Goal: Transaction & Acquisition: Subscribe to service/newsletter

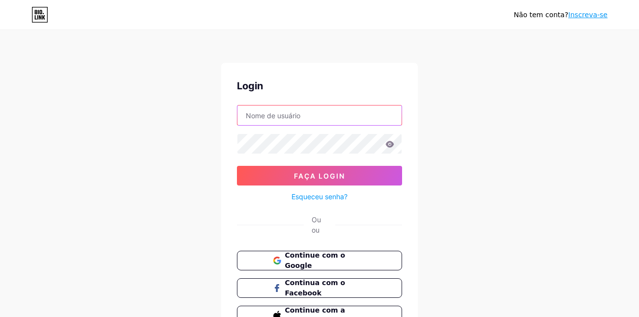
click at [306, 120] on input "text" at bounding box center [319, 116] width 164 height 20
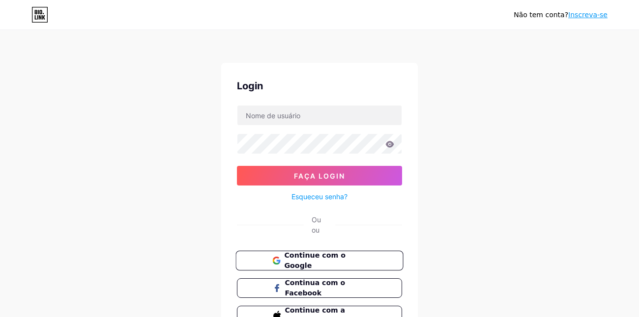
click at [318, 260] on span "Continue com o Google" at bounding box center [325, 261] width 82 height 21
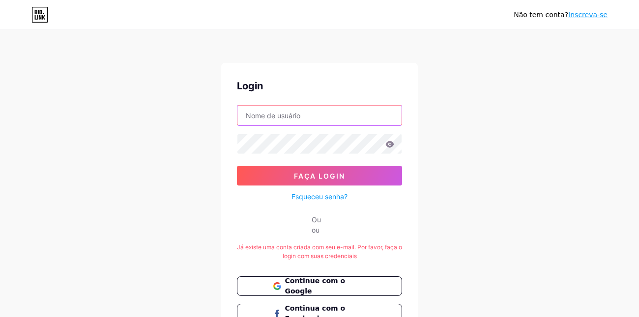
click at [322, 116] on input "text" at bounding box center [319, 116] width 164 height 20
paste input "nicolegabi777@gmail.com"
type input "nicolegabi777@gmail.com"
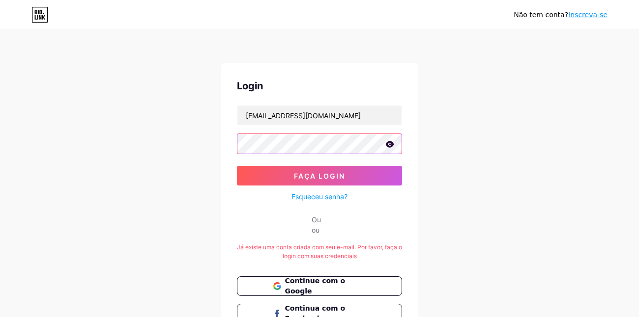
click at [237, 166] on button "Faça login" at bounding box center [319, 176] width 165 height 20
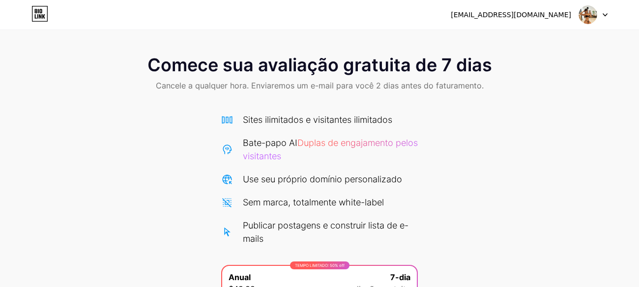
click at [40, 13] on icon at bounding box center [39, 14] width 17 height 16
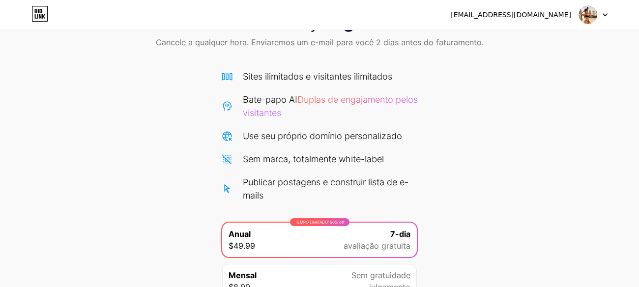
scroll to position [135, 0]
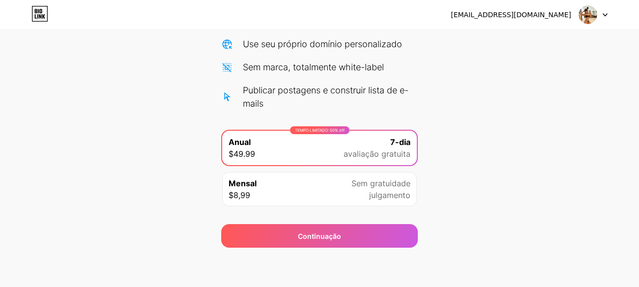
click at [392, 145] on span "7-dia" at bounding box center [400, 142] width 20 height 12
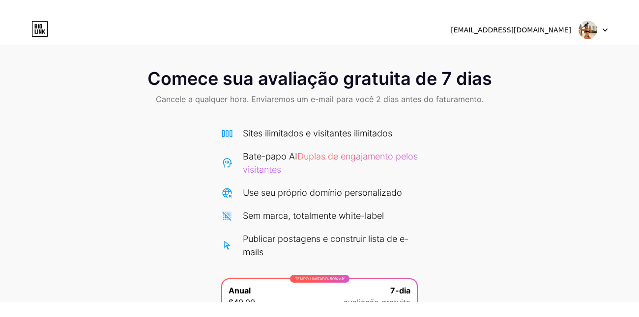
scroll to position [0, 0]
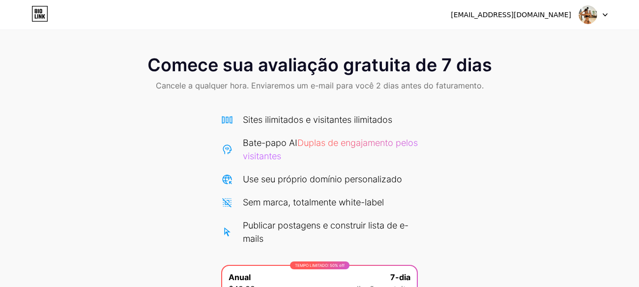
click at [588, 13] on img at bounding box center [587, 14] width 19 height 19
click at [551, 42] on li "Logoff" at bounding box center [546, 40] width 122 height 27
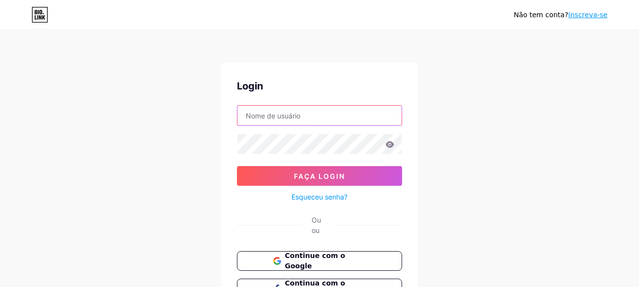
click at [353, 119] on input "text" at bounding box center [319, 116] width 164 height 20
type input "nicolegabi777@gmail.com"
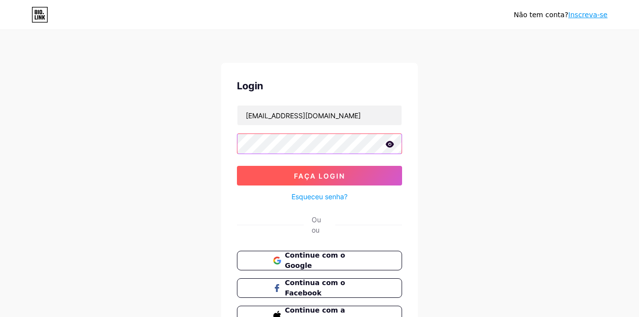
click at [237, 166] on button "Faça login" at bounding box center [319, 176] width 165 height 20
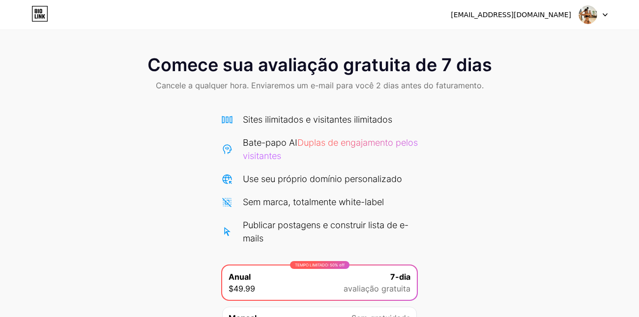
click at [167, 84] on span "Cancele a qualquer hora. Enviaremos um e-mail para você 2 dias antes do faturam…" at bounding box center [320, 86] width 328 height 12
click at [454, 75] on span "Comece sua avaliação gratuita de 7 dias" at bounding box center [319, 65] width 344 height 20
click at [459, 59] on span "Comece sua avaliação gratuita de 7 dias" at bounding box center [319, 65] width 344 height 20
click at [587, 11] on img at bounding box center [587, 14] width 19 height 19
click at [615, 15] on div "nicolegabi777@gmail.com Logoff" at bounding box center [319, 15] width 639 height 18
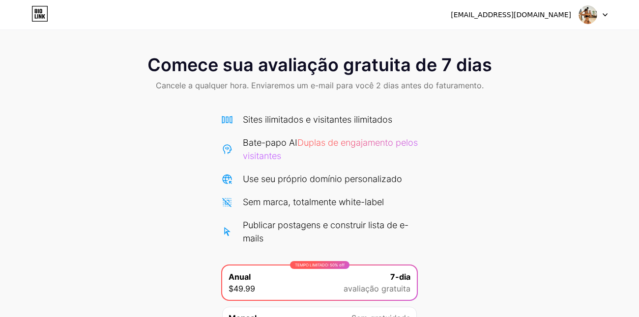
click at [608, 13] on div "nicolegabi777@gmail.com Logoff" at bounding box center [319, 15] width 639 height 18
click at [607, 14] on icon at bounding box center [605, 15] width 4 height 2
click at [539, 4] on div "nicolegabi777@gmail.com Logoff" at bounding box center [319, 14] width 639 height 29
click at [533, 14] on div "nicolegabi777@gmail.com" at bounding box center [511, 15] width 120 height 10
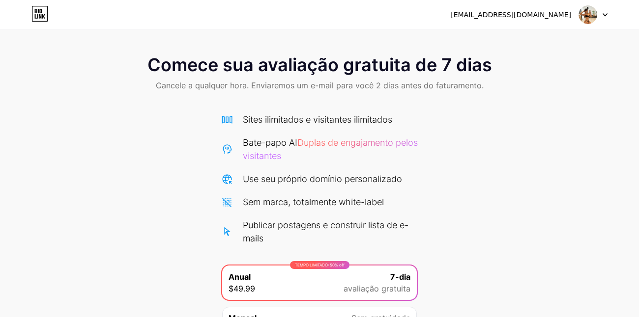
click at [209, 85] on span "Cancele a qualquer hora. Enviaremos um e-mail para você 2 dias antes do faturam…" at bounding box center [320, 86] width 328 height 12
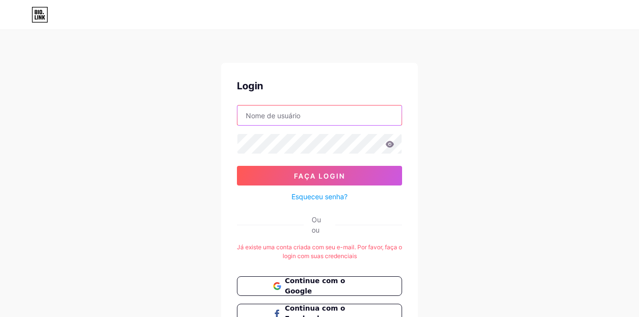
type input "[EMAIL_ADDRESS][DOMAIN_NAME]"
drag, startPoint x: 331, startPoint y: 119, endPoint x: 229, endPoint y: 119, distance: 101.7
click at [229, 119] on div "Login [EMAIL_ADDRESS][DOMAIN_NAME] Faça login Esqueceu senha? Ou ou Já existe u…" at bounding box center [319, 215] width 197 height 304
click at [348, 114] on input "text" at bounding box center [319, 116] width 164 height 20
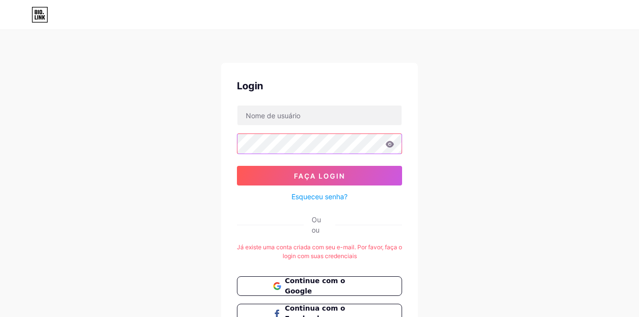
click at [213, 142] on div "Login Faça login Esqueceu senha? Ou ou Já existe uma conta criada com seu e-mai…" at bounding box center [319, 199] width 639 height 398
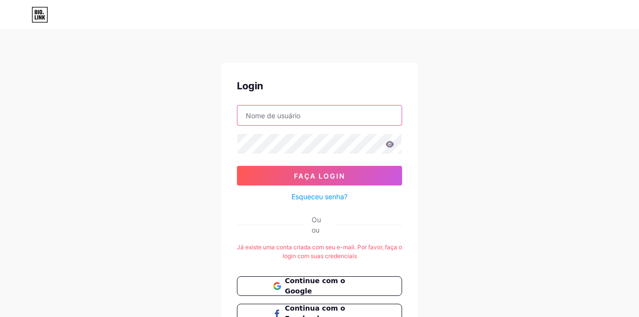
click at [294, 114] on input "text" at bounding box center [319, 116] width 164 height 20
type input "[EMAIL_ADDRESS][DOMAIN_NAME]"
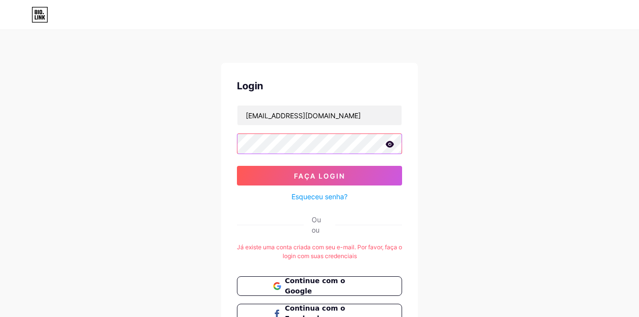
click at [237, 166] on button "Faça login" at bounding box center [319, 176] width 165 height 20
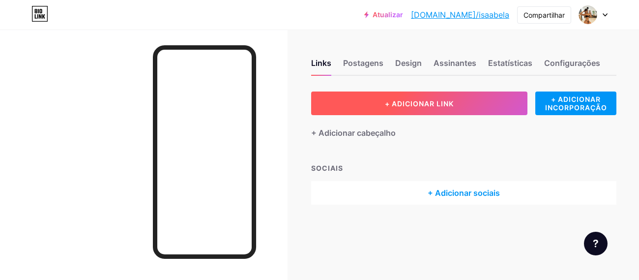
click at [385, 103] on span "+ ADICIONAR LINK" at bounding box center [419, 103] width 69 height 8
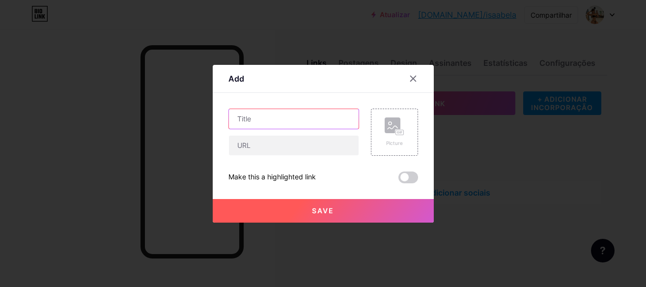
click at [312, 117] on input "text" at bounding box center [294, 119] width 130 height 20
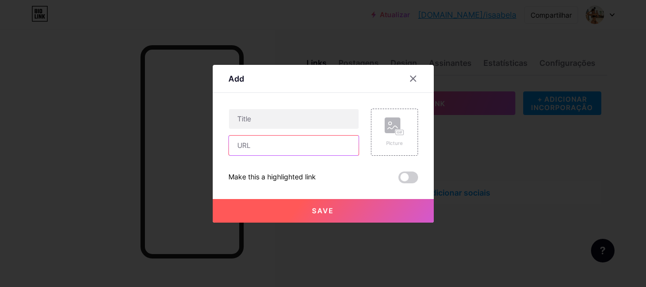
click at [303, 149] on input "text" at bounding box center [294, 146] width 130 height 20
paste input "https://t.me/+lkJwuabpwwNkNzRh"
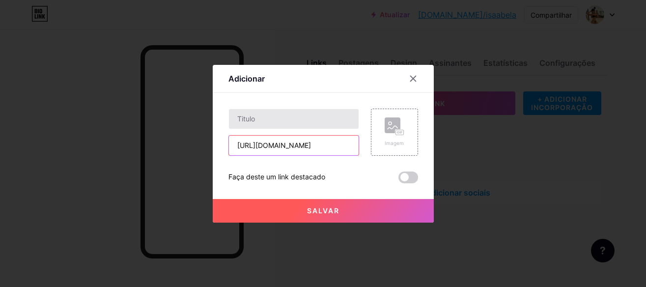
scroll to position [0, 0]
type input "https://t.me/+lkJwuabpwwNkNzRh"
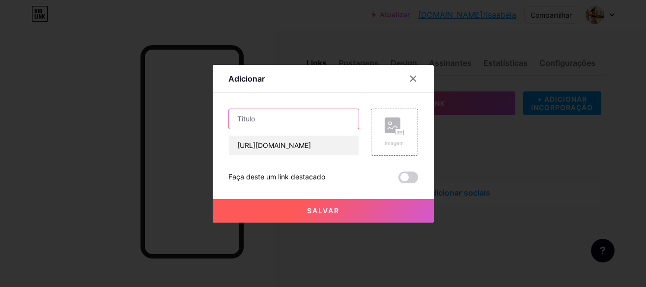
click at [296, 121] on input "text" at bounding box center [294, 119] width 130 height 20
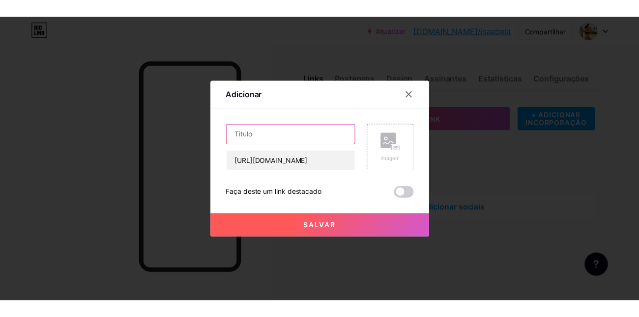
scroll to position [0, 0]
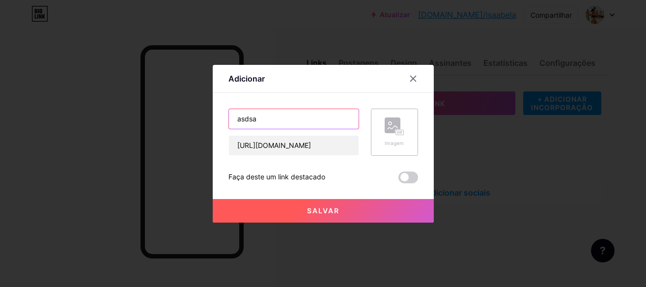
type input "asdsa"
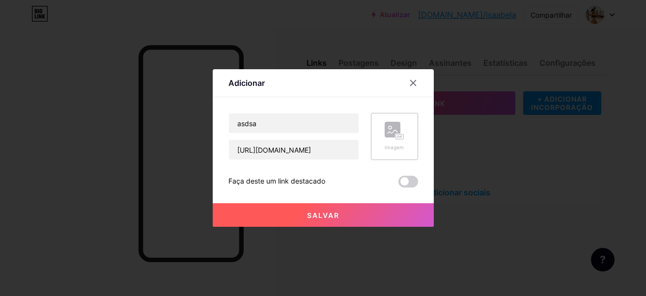
drag, startPoint x: 378, startPoint y: 137, endPoint x: 378, endPoint y: 146, distance: 9.8
click at [378, 146] on div "Imagem" at bounding box center [394, 136] width 47 height 47
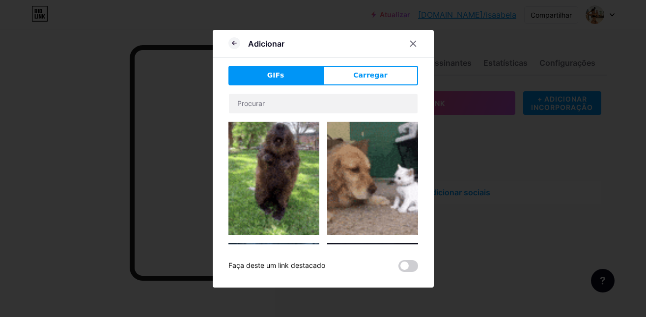
click at [268, 149] on img at bounding box center [273, 178] width 91 height 113
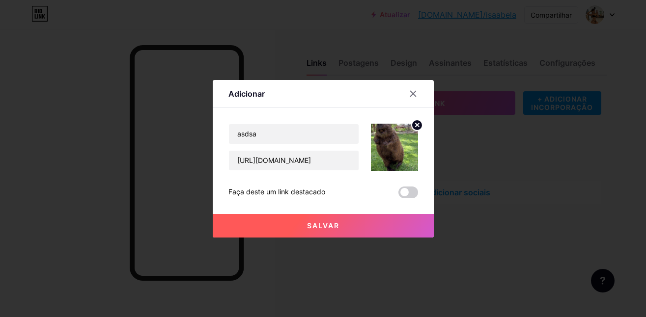
click at [376, 227] on button "Salvar" at bounding box center [323, 226] width 221 height 24
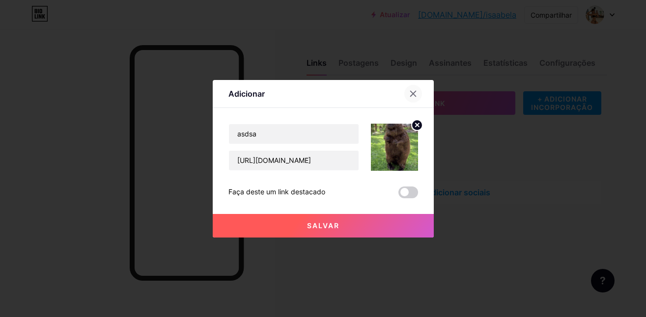
click at [417, 94] on icon at bounding box center [413, 94] width 8 height 8
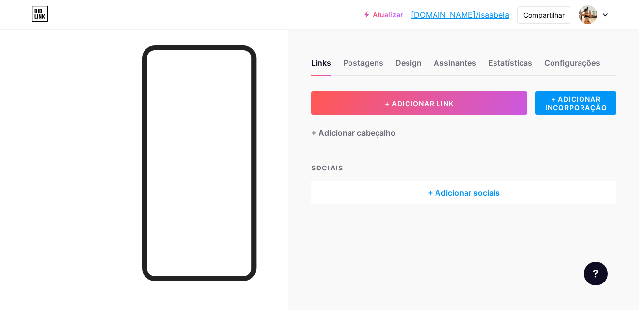
click at [601, 16] on div at bounding box center [593, 15] width 28 height 18
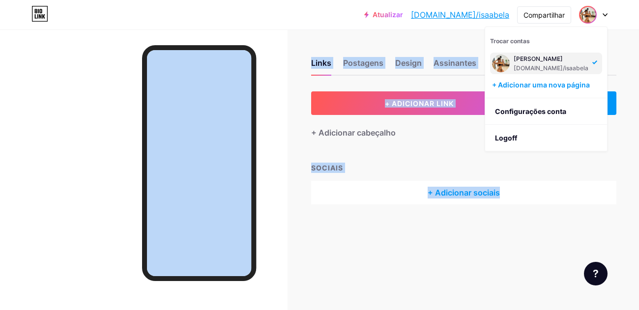
drag, startPoint x: 523, startPoint y: 139, endPoint x: 509, endPoint y: 183, distance: 46.3
click at [509, 183] on div "Atualizar bio.link/isaabe... bio.link/isaabela Compartilhar Trocar contas Isabe…" at bounding box center [319, 155] width 639 height 310
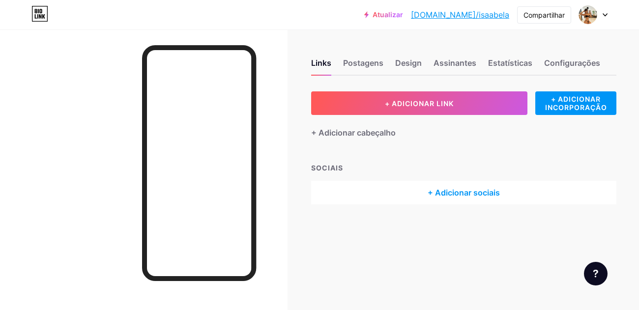
click at [603, 14] on icon at bounding box center [605, 15] width 4 height 2
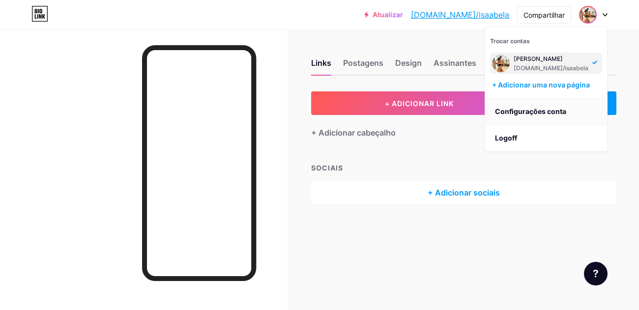
click at [543, 109] on link "Configurações conta" at bounding box center [546, 111] width 122 height 27
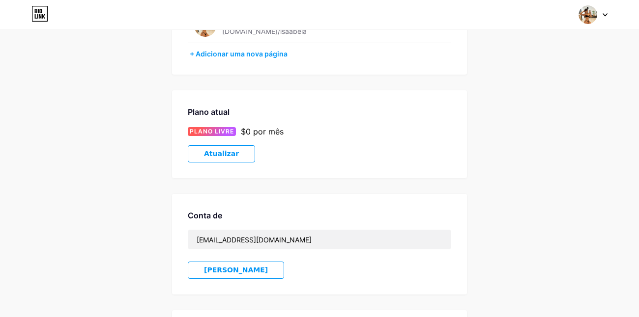
scroll to position [85, 0]
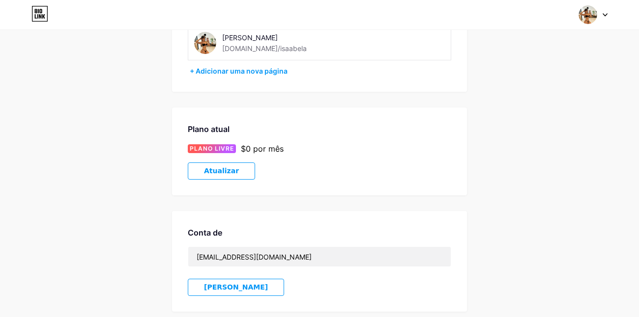
click at [603, 19] on div at bounding box center [593, 15] width 28 height 18
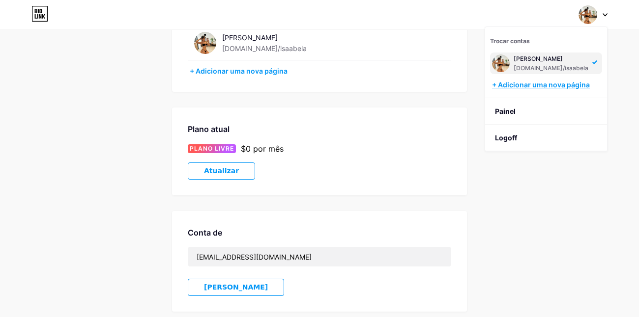
click at [545, 86] on div "+ Adicionar uma nova página" at bounding box center [547, 85] width 110 height 10
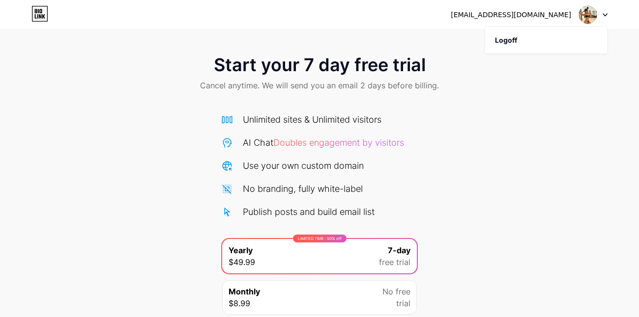
click at [604, 17] on div at bounding box center [593, 15] width 28 height 18
click at [591, 11] on img at bounding box center [587, 14] width 19 height 19
click at [539, 37] on li "Logoff" at bounding box center [546, 40] width 122 height 27
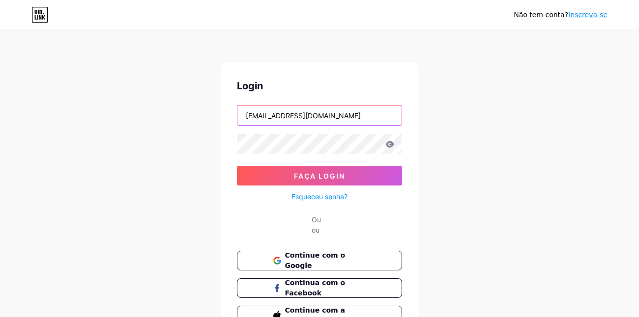
drag, startPoint x: 357, startPoint y: 116, endPoint x: 180, endPoint y: 124, distance: 177.5
click at [193, 122] on div "Não tem conta? Inscreva-se Login nicolegabi777@gmail.com Faça login Esqueceu se…" at bounding box center [319, 186] width 639 height 373
paste input "isabelasofiahot"
type input "[EMAIL_ADDRESS][DOMAIN_NAME]"
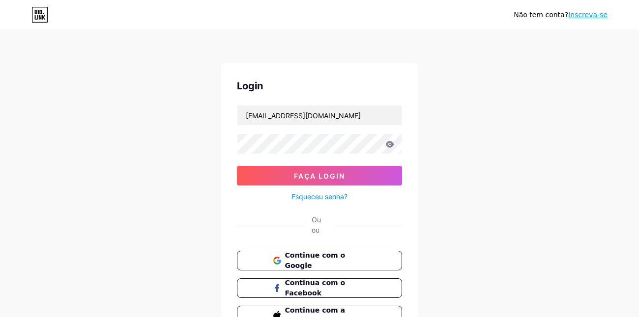
click at [592, 11] on link "Inscreva-se" at bounding box center [587, 15] width 39 height 8
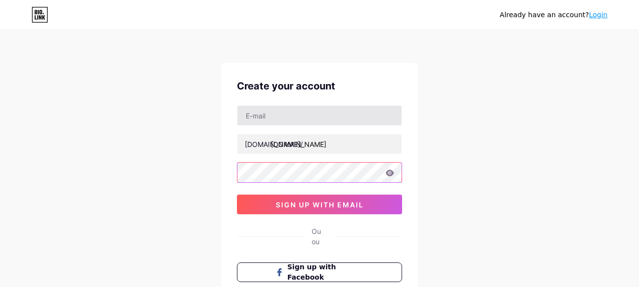
type input "nicolegabi777@gmail.com"
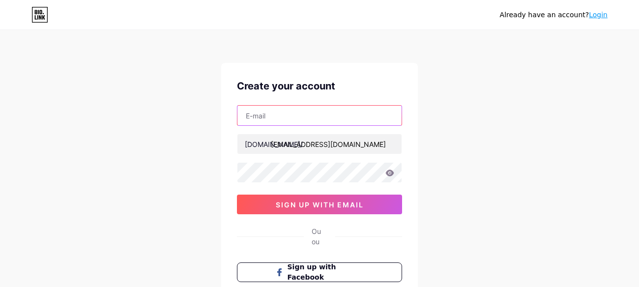
click at [336, 121] on input "text" at bounding box center [319, 116] width 164 height 20
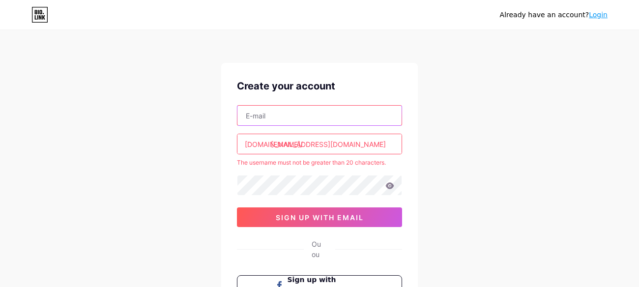
paste input "[EMAIL_ADDRESS][DOMAIN_NAME]"
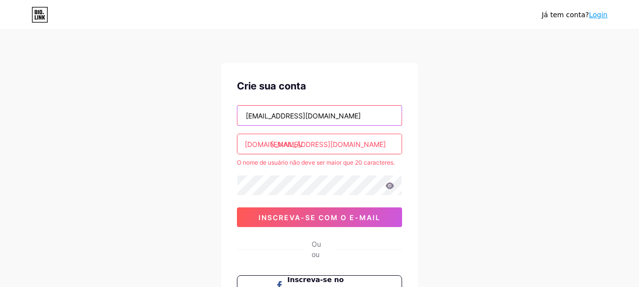
type input "[EMAIL_ADDRESS][DOMAIN_NAME]"
click at [363, 146] on input "nicolegabi777@gmail.com" at bounding box center [319, 144] width 164 height 20
drag, startPoint x: 363, startPoint y: 146, endPoint x: 250, endPoint y: 146, distance: 113.0
click at [250, 146] on div "bio.link/ nicolegabi777@gmail.com" at bounding box center [319, 144] width 165 height 21
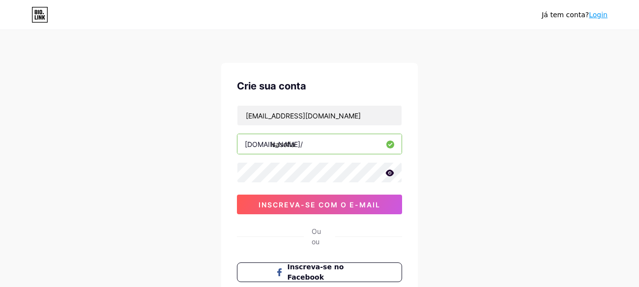
type input "isasofia"
click at [198, 165] on div "Já tem conta? Login Crie sua conta isabelasofiahot@gmail.com bio.link/ isasofia…" at bounding box center [319, 193] width 639 height 386
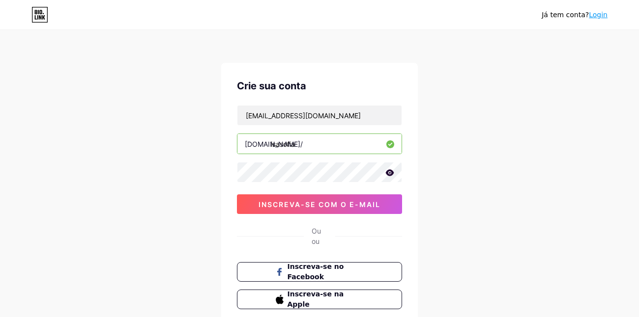
click at [391, 173] on icon at bounding box center [389, 172] width 9 height 7
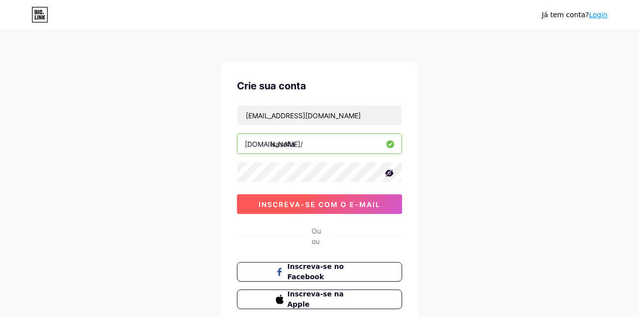
click at [328, 210] on button "inscreva-se com o e-mail" at bounding box center [319, 205] width 165 height 20
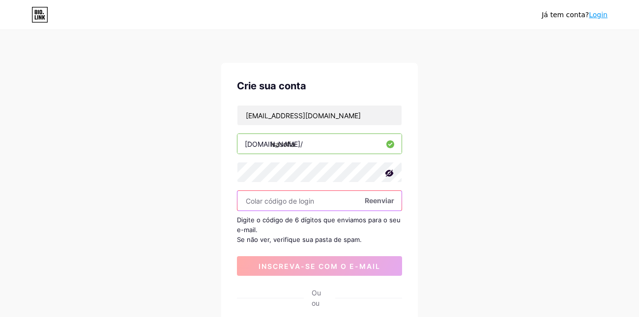
paste input "764475"
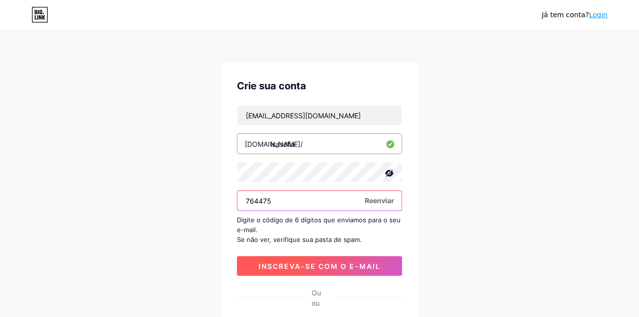
type input "764475"
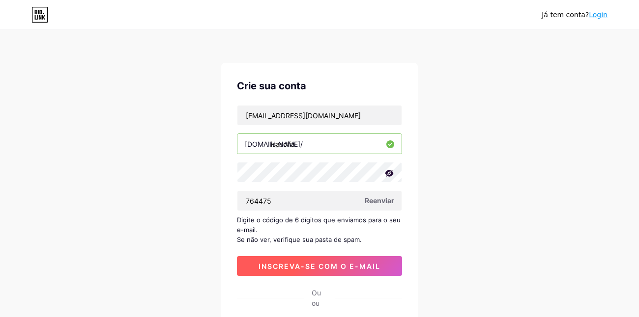
click at [345, 262] on span "inscreva-se com o e-mail" at bounding box center [319, 266] width 122 height 8
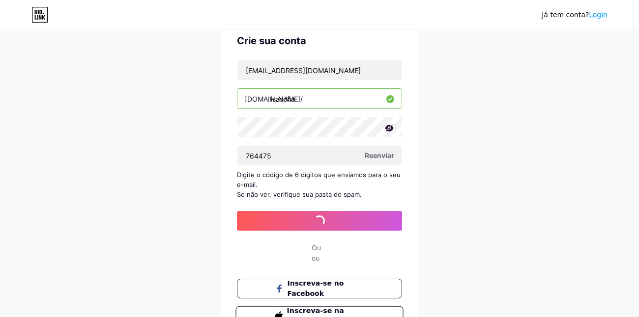
scroll to position [98, 0]
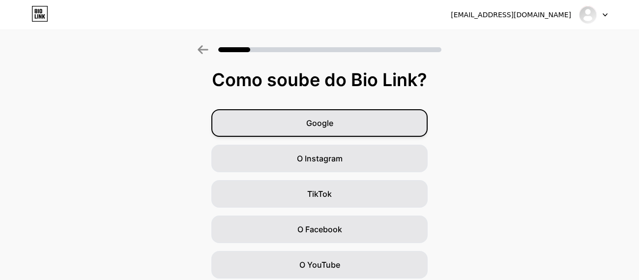
click at [346, 130] on div "Google" at bounding box center [319, 123] width 216 height 28
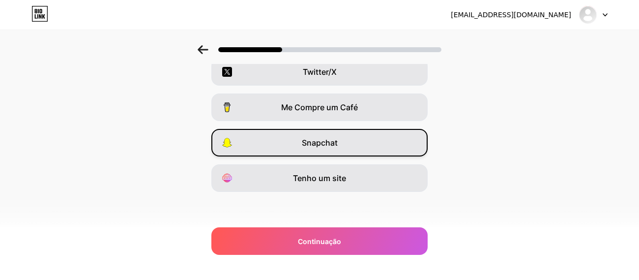
scroll to position [193, 0]
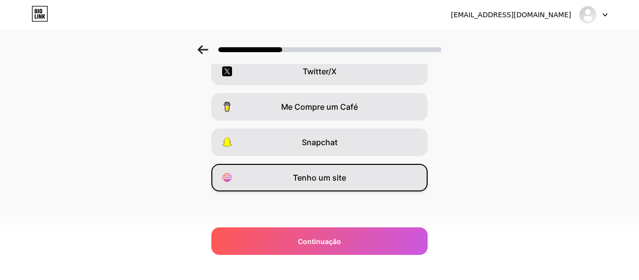
click at [351, 180] on div "Tenho um site" at bounding box center [319, 178] width 216 height 28
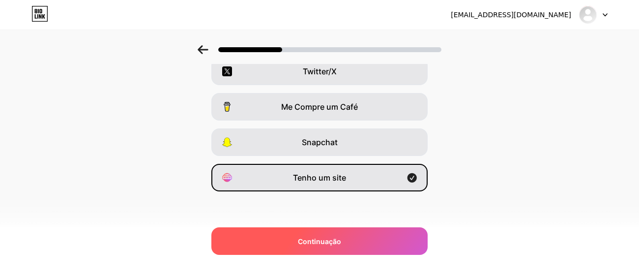
click at [351, 234] on div "Continuação" at bounding box center [319, 241] width 216 height 28
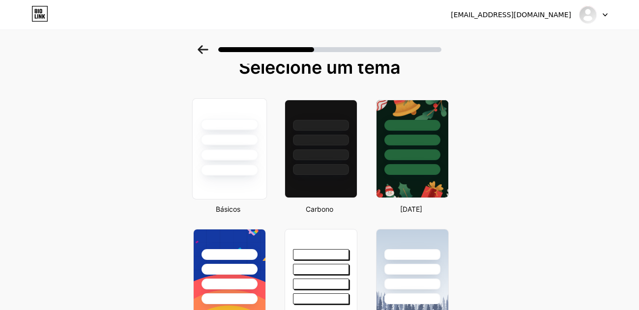
scroll to position [0, 0]
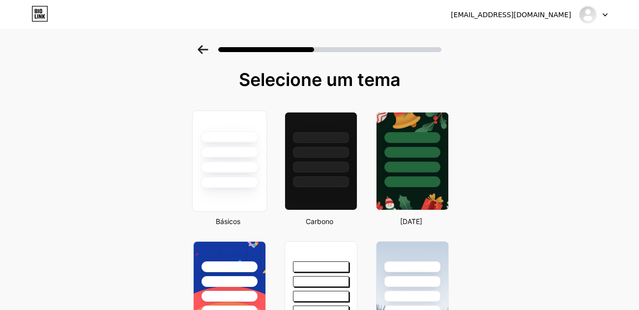
click at [241, 149] on div at bounding box center [228, 151] width 57 height 11
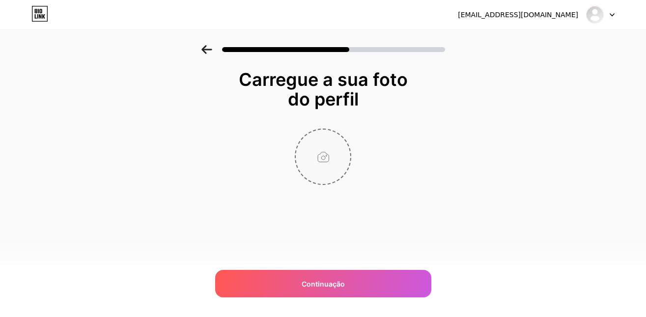
click at [323, 169] on input "file" at bounding box center [323, 157] width 55 height 55
type input "C:\fakepath\2203x3086_628f0d0636e455565b4dc57546f1418d.jpg"
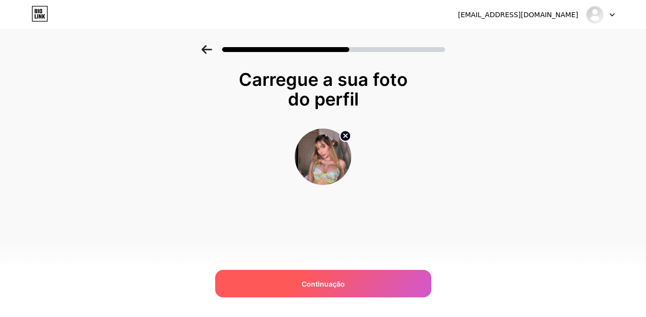
click at [339, 282] on span "Continuação" at bounding box center [323, 284] width 43 height 10
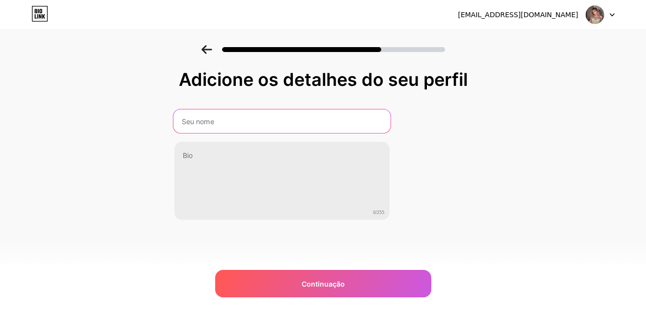
click at [246, 125] on input "text" at bounding box center [281, 122] width 217 height 24
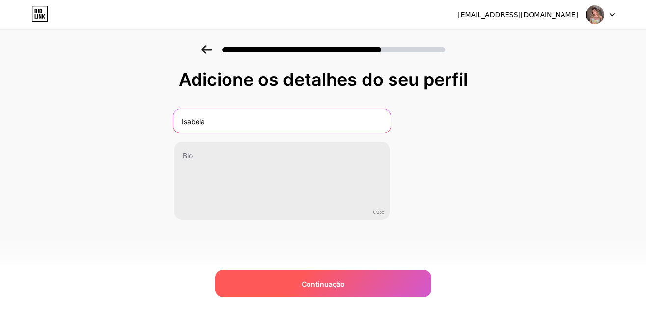
type input "Isabela"
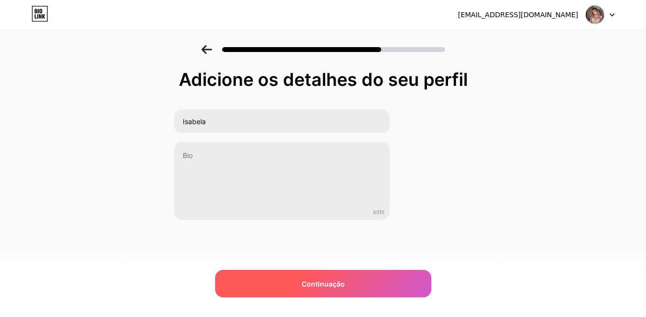
click at [320, 277] on div "Continuação" at bounding box center [323, 284] width 216 height 28
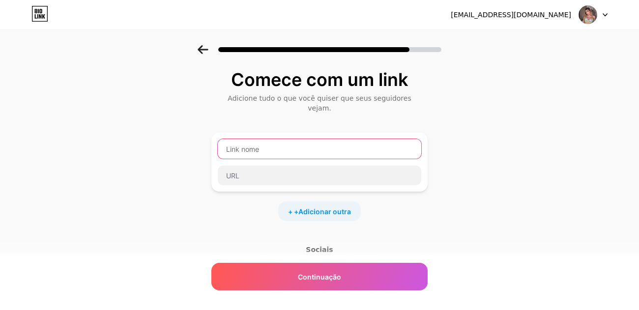
click at [270, 142] on input "text" at bounding box center [319, 149] width 203 height 20
click at [310, 143] on input "text" at bounding box center [319, 149] width 203 height 20
type input "Isabela"
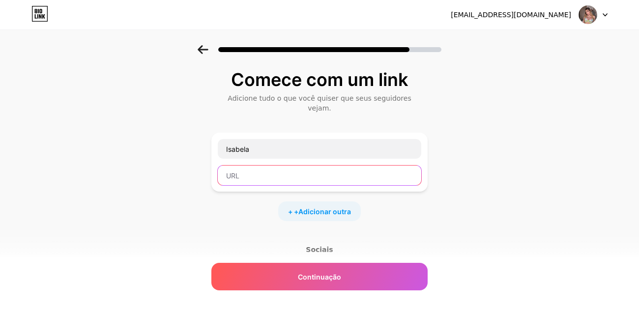
click at [271, 172] on input "text" at bounding box center [319, 176] width 203 height 20
paste input "https://t.me/+lkJwuabpwwNkNzRh"
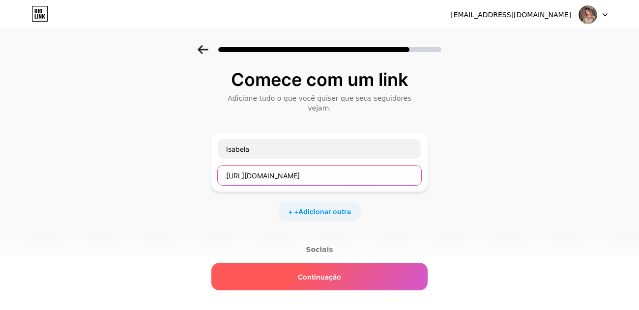
type input "https://t.me/+lkJwuabpwwNkNzRh"
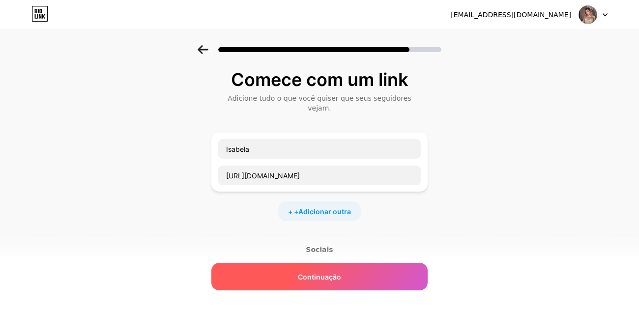
click at [347, 275] on div "Continuação" at bounding box center [319, 277] width 216 height 28
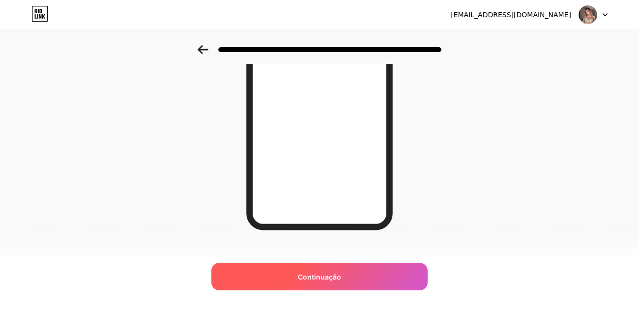
scroll to position [184, 0]
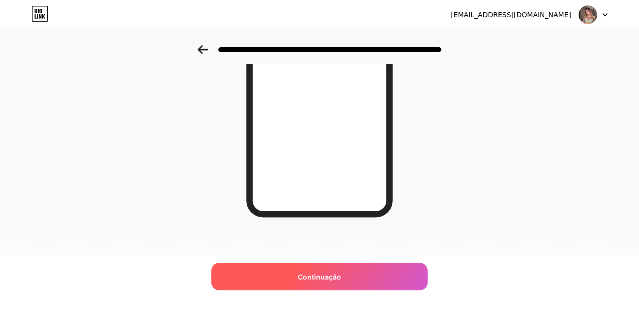
click at [360, 271] on div "Continuação" at bounding box center [319, 277] width 216 height 28
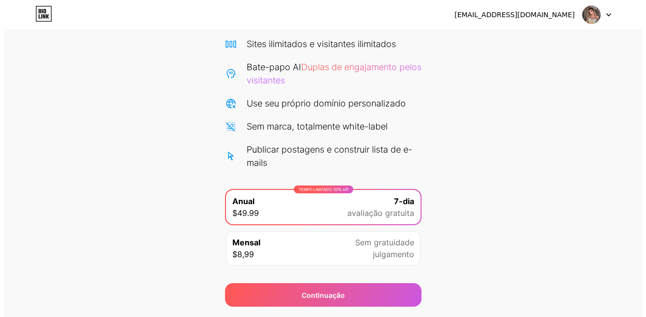
scroll to position [98, 0]
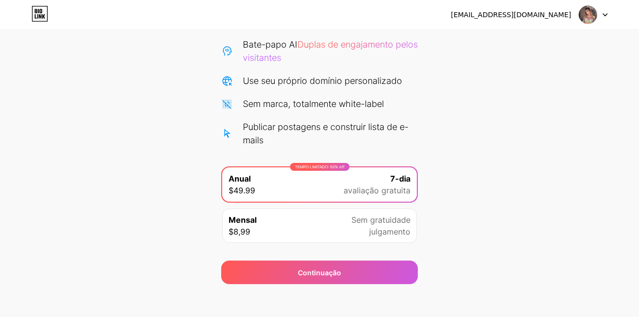
click at [370, 190] on span "avaliação gratuita" at bounding box center [376, 191] width 67 height 12
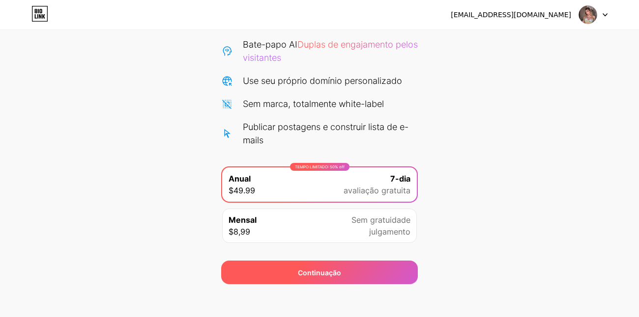
click at [341, 270] on div "Continuação" at bounding box center [319, 273] width 197 height 24
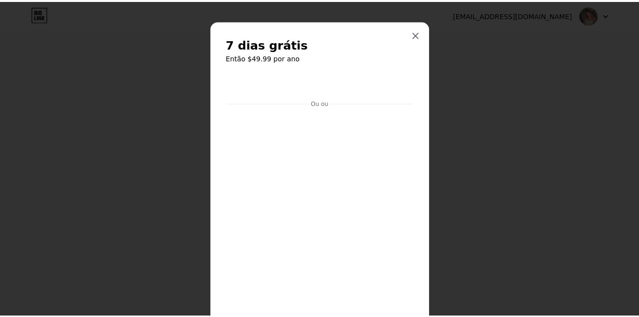
scroll to position [0, 0]
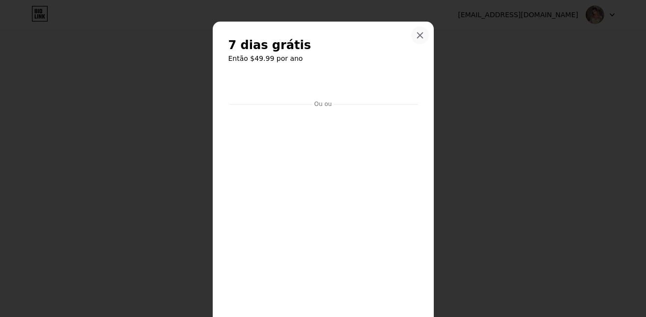
click at [415, 39] on div at bounding box center [420, 36] width 18 height 18
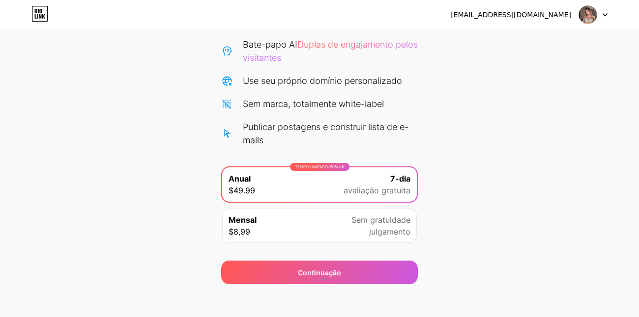
click at [430, 122] on div "Comece sua avaliação gratuita de 7 dias Cancele a qualquer hora. Enviaremos um …" at bounding box center [319, 116] width 639 height 338
click at [43, 12] on icon at bounding box center [39, 14] width 17 height 16
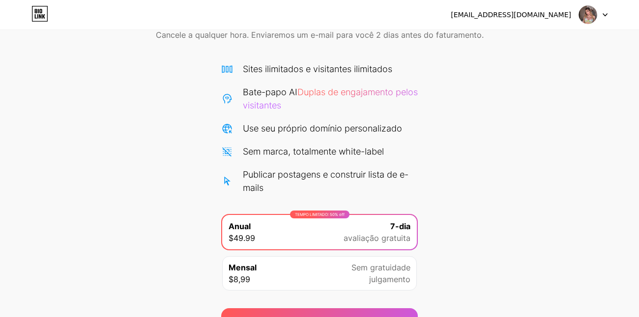
scroll to position [105, 0]
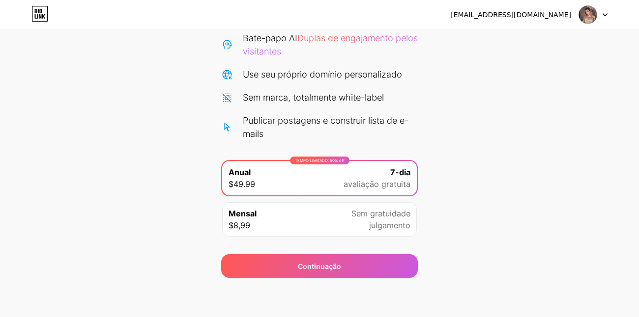
click at [325, 219] on div "Mensal $8,99 Sem gratuidade julgamento" at bounding box center [319, 219] width 195 height 34
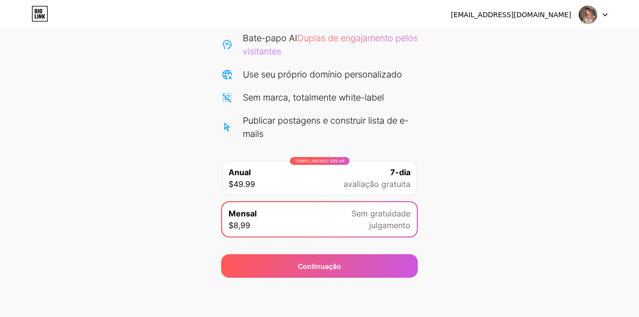
click at [329, 237] on div "Mensal $8,99 Sem gratuidade julgamento" at bounding box center [319, 219] width 197 height 36
click at [433, 239] on div "Comece sua avaliação gratuita de 7 dias Cancele a qualquer hora. Enviaremos um …" at bounding box center [319, 110] width 639 height 338
click at [585, 19] on img at bounding box center [587, 14] width 19 height 19
click at [599, 15] on div at bounding box center [593, 15] width 28 height 18
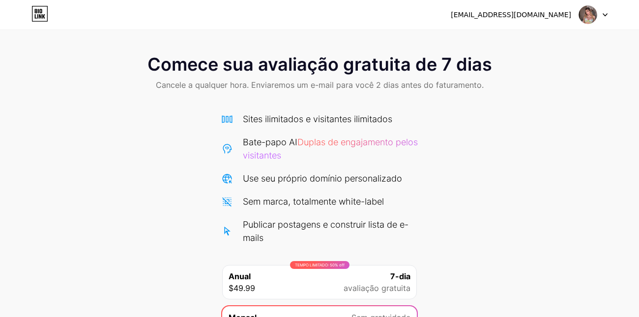
scroll to position [0, 0]
click at [277, 79] on div "Comece sua avaliação gratuita de 7 dias Cancele a qualquer hora. Enviaremos um …" at bounding box center [319, 74] width 639 height 58
click at [41, 13] on icon at bounding box center [40, 11] width 2 height 4
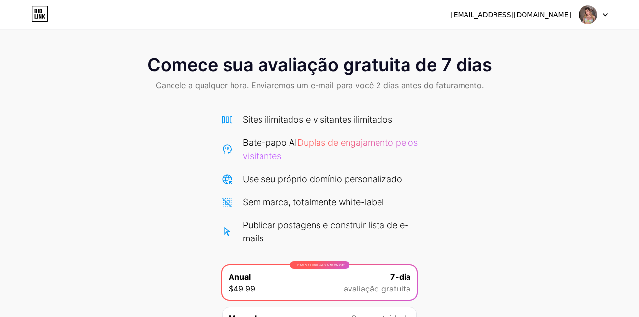
scroll to position [105, 0]
click at [597, 13] on div at bounding box center [593, 15] width 28 height 18
click at [549, 14] on div "[EMAIL_ADDRESS][DOMAIN_NAME]" at bounding box center [511, 15] width 120 height 10
click at [587, 11] on img at bounding box center [587, 14] width 19 height 19
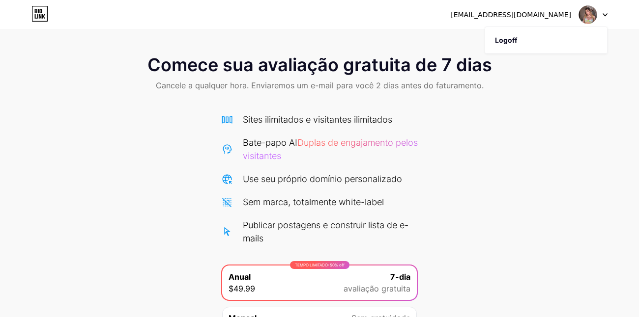
click at [587, 11] on img at bounding box center [587, 14] width 19 height 19
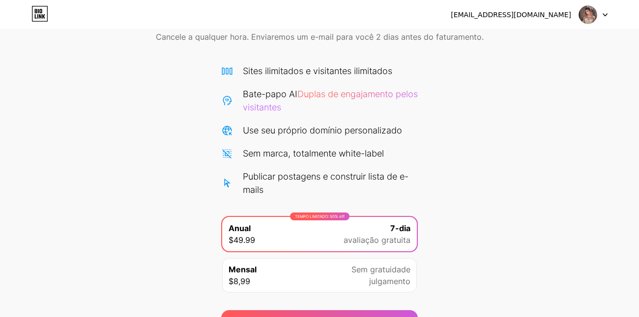
scroll to position [105, 0]
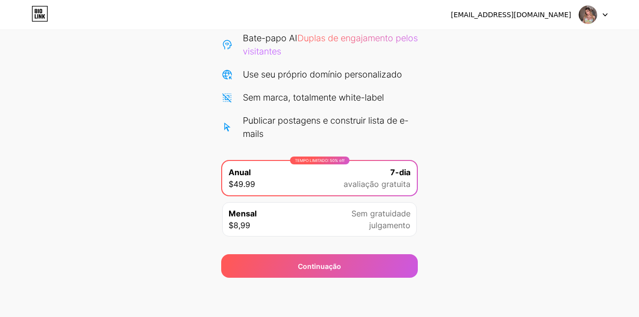
click at [390, 177] on span "7-dia" at bounding box center [400, 173] width 20 height 12
click at [395, 225] on span "julgamento" at bounding box center [389, 226] width 41 height 12
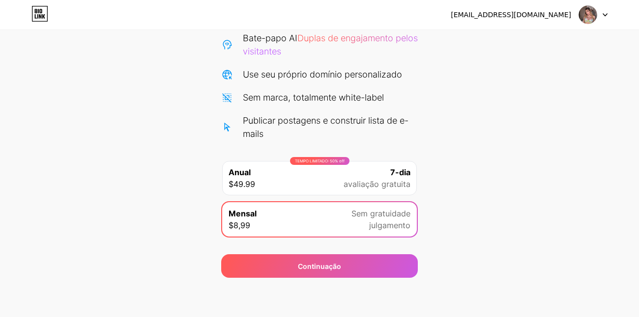
click at [395, 221] on span "julgamento" at bounding box center [389, 226] width 41 height 12
click at [385, 174] on div "7-dia avaliação gratuita" at bounding box center [376, 179] width 67 height 24
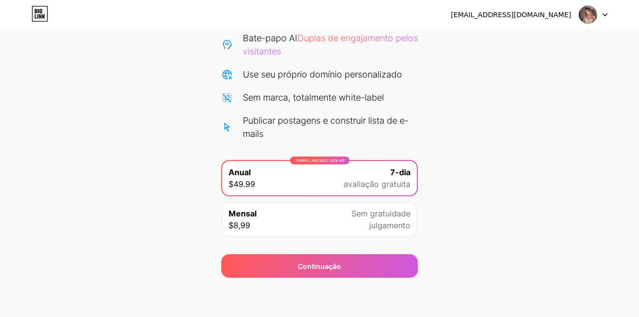
drag, startPoint x: 385, startPoint y: 174, endPoint x: 341, endPoint y: 143, distance: 53.6
click at [341, 143] on div "Sites ilimitados e visitantes ilimitados Bate-papo AI Duplas de engajamento pel…" at bounding box center [319, 125] width 197 height 234
click at [332, 166] on div "TEMPO LIMITADO: 50% off Anual $49.99 7-dia avaliação gratuita" at bounding box center [319, 178] width 195 height 34
click at [329, 159] on div "TEMPO LIMITADO: 50% off" at bounding box center [319, 161] width 59 height 8
click at [319, 161] on div "TEMPO LIMITADO: 50% off" at bounding box center [319, 161] width 59 height 8
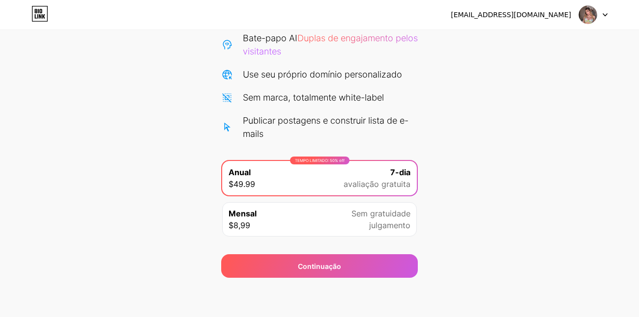
click at [252, 123] on div "Publicar postagens e construir lista de e-mails" at bounding box center [330, 127] width 175 height 27
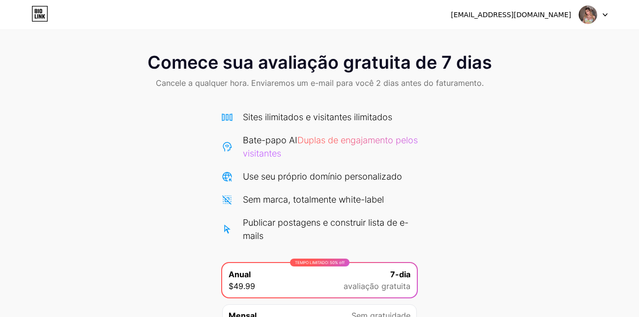
scroll to position [0, 0]
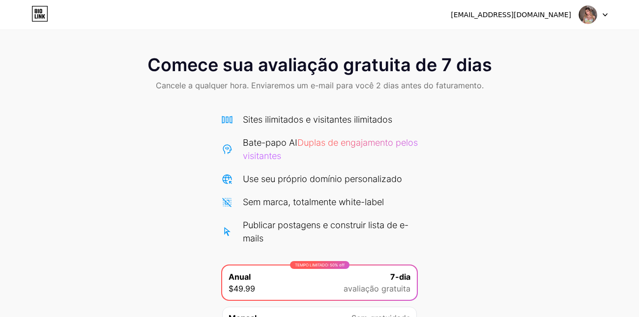
click at [293, 158] on span "Duplas de engajamento pelos visitantes" at bounding box center [330, 150] width 175 height 24
drag, startPoint x: 187, startPoint y: 66, endPoint x: 187, endPoint y: 75, distance: 8.4
click at [188, 66] on span "Comece sua avaliação gratuita de 7 dias" at bounding box center [319, 65] width 344 height 20
